Goal: Task Accomplishment & Management: Complete application form

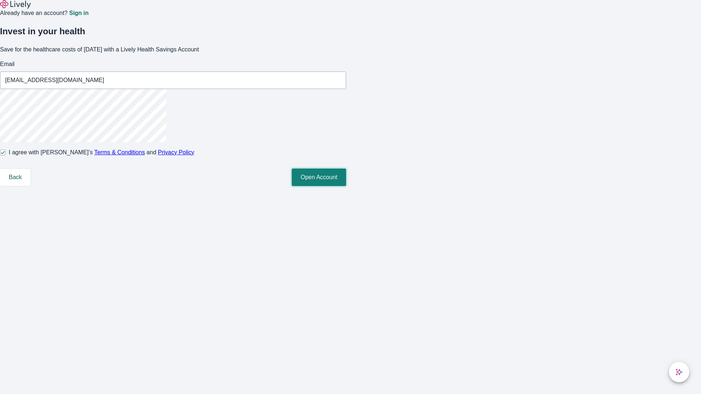
click at [346, 186] on button "Open Account" at bounding box center [319, 178] width 54 height 18
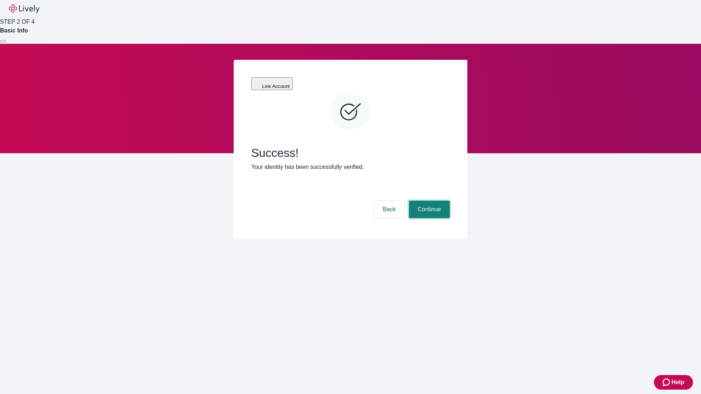
click at [428, 201] on button "Continue" at bounding box center [429, 210] width 41 height 18
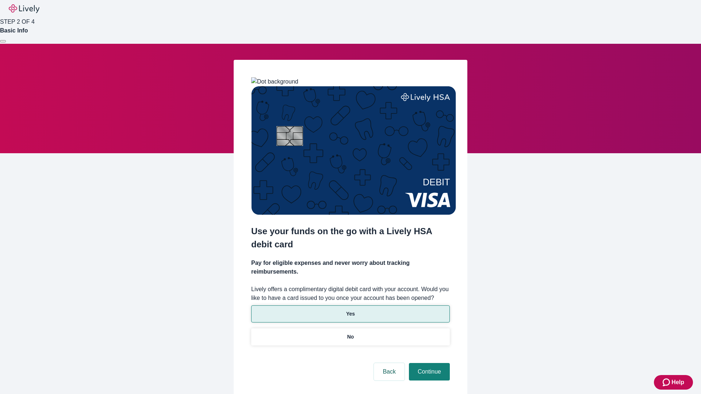
click at [350, 310] on p "Yes" at bounding box center [350, 314] width 9 height 8
click at [428, 363] on button "Continue" at bounding box center [429, 372] width 41 height 18
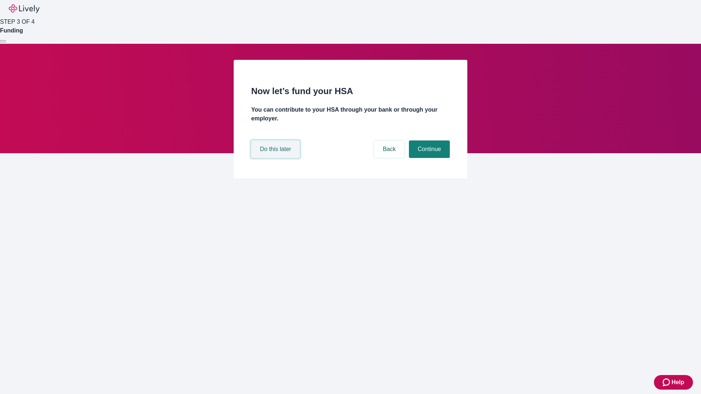
click at [276, 158] on button "Do this later" at bounding box center [275, 150] width 49 height 18
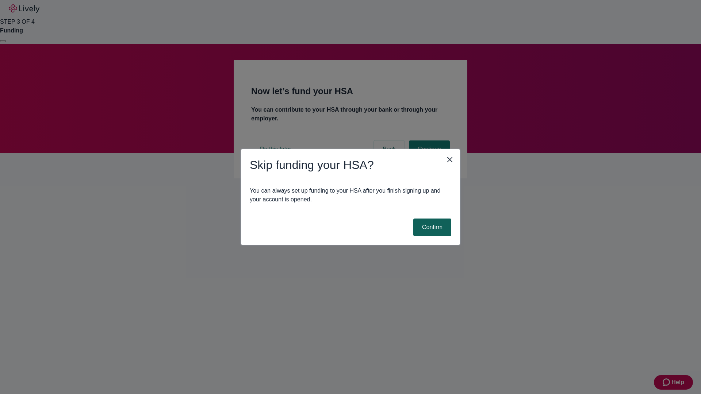
click at [431, 228] on button "Confirm" at bounding box center [432, 228] width 38 height 18
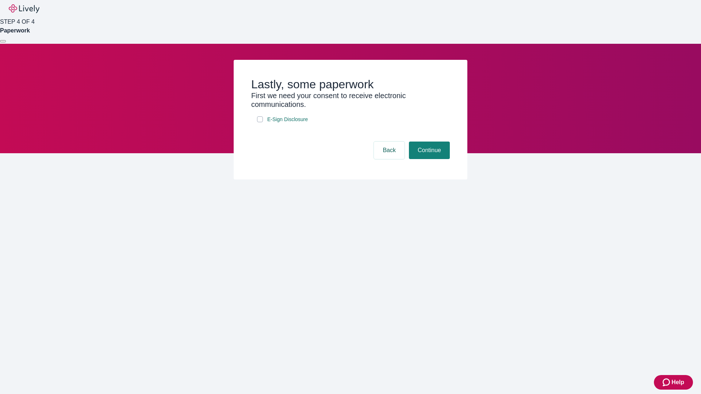
click at [260, 122] on input "E-Sign Disclosure" at bounding box center [260, 119] width 6 height 6
checkbox input "true"
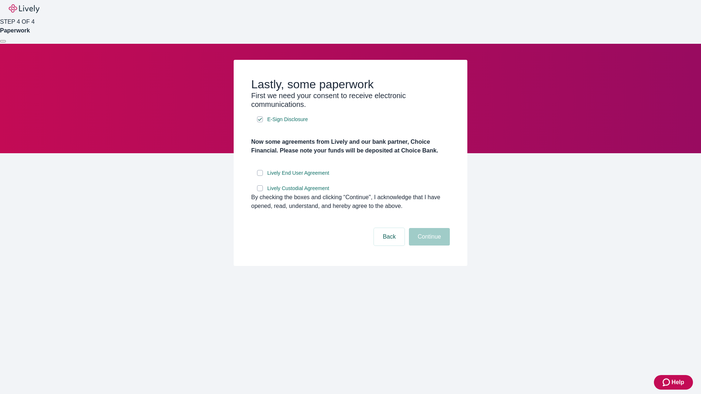
click at [260, 176] on input "Lively End User Agreement" at bounding box center [260, 173] width 6 height 6
checkbox input "true"
click at [260, 191] on input "Lively Custodial Agreement" at bounding box center [260, 189] width 6 height 6
checkbox input "true"
click at [428, 246] on button "Continue" at bounding box center [429, 237] width 41 height 18
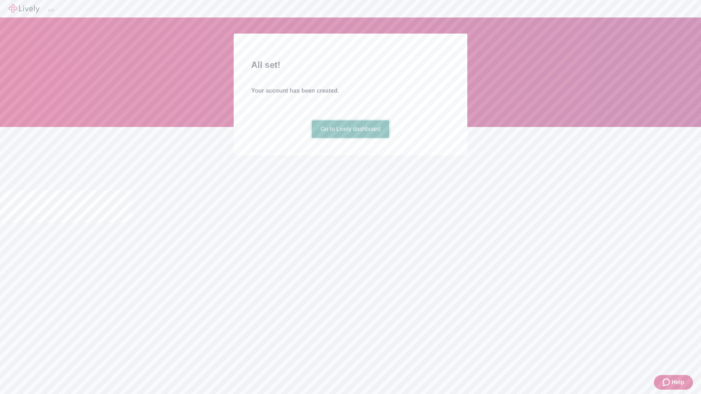
click at [350, 138] on link "Go to Lively dashboard" at bounding box center [351, 130] width 78 height 18
